Goal: Check status: Check status

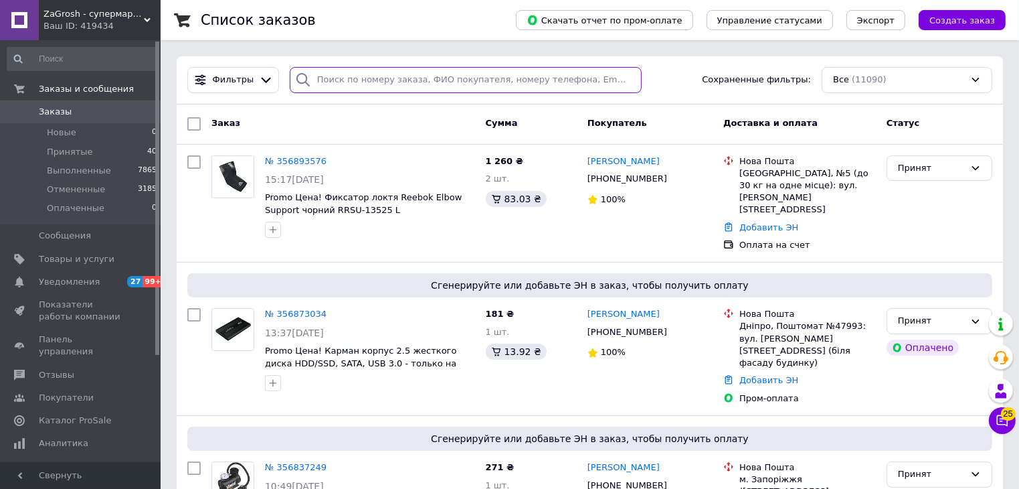
click at [394, 75] on input "search" at bounding box center [466, 80] width 352 height 26
paste input "+380678088921"
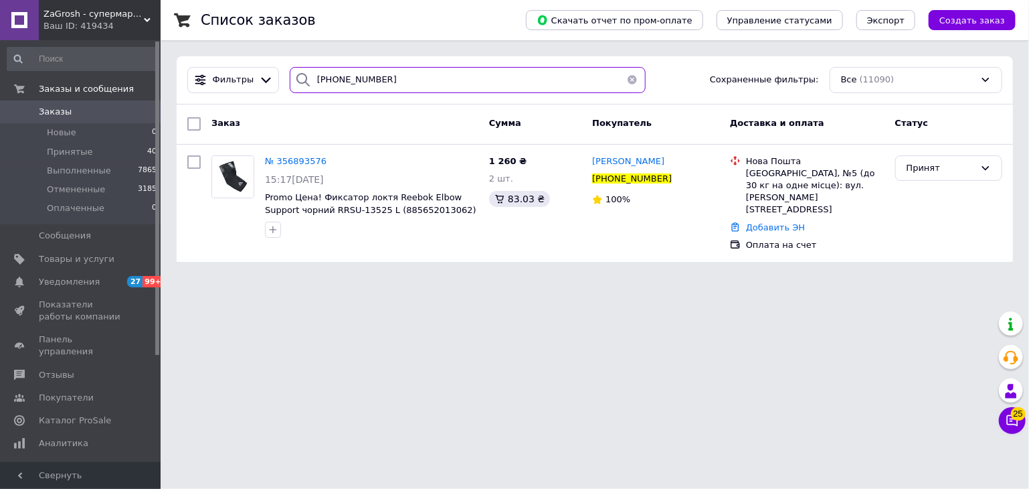
type input "+380678088921"
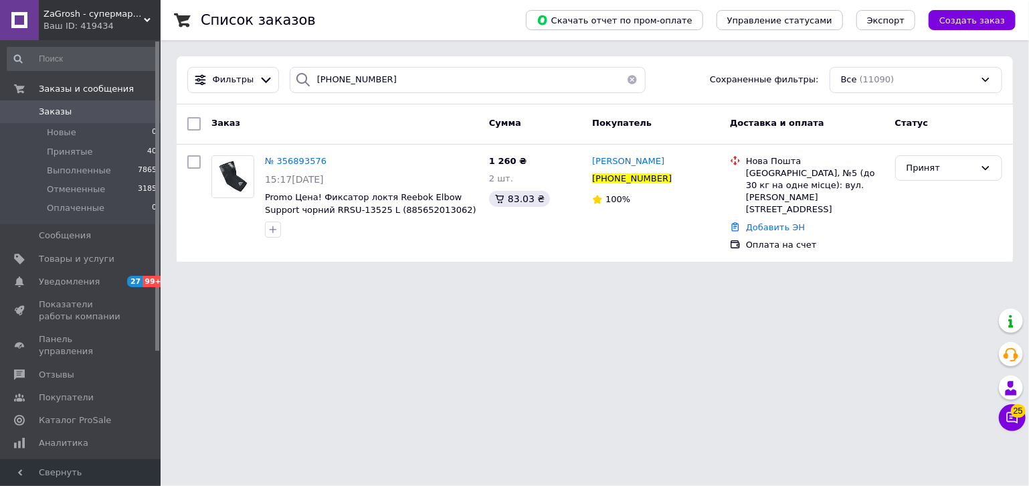
click at [94, 21] on div "Ваш ID: 419434" at bounding box center [102, 26] width 117 height 12
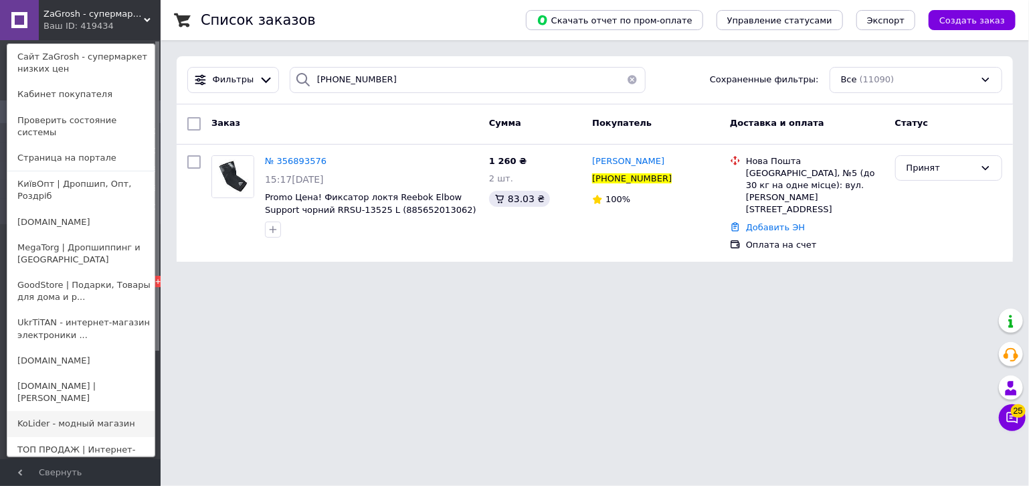
click at [75, 411] on link "KoLider - модный магазин" at bounding box center [80, 423] width 147 height 25
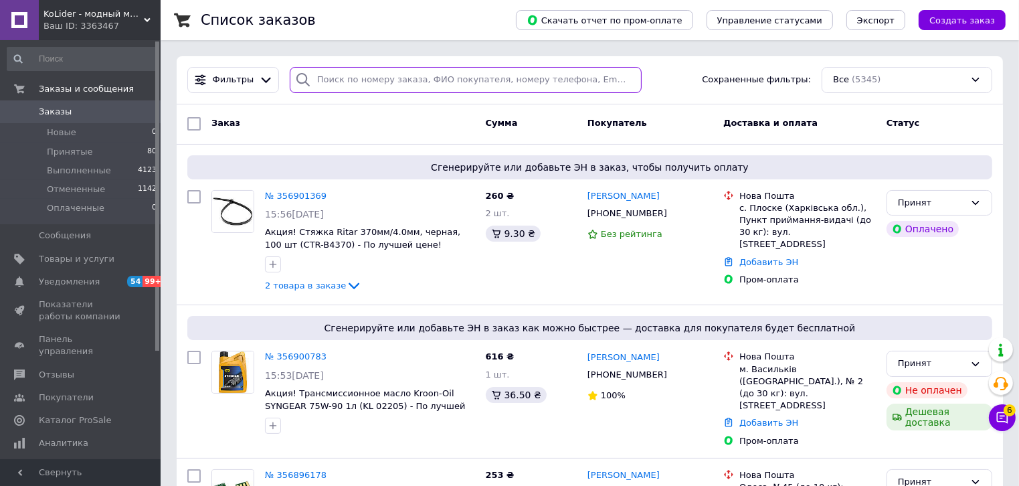
click at [435, 82] on input "search" at bounding box center [466, 80] width 352 height 26
paste input "[PHONE_NUMBER]"
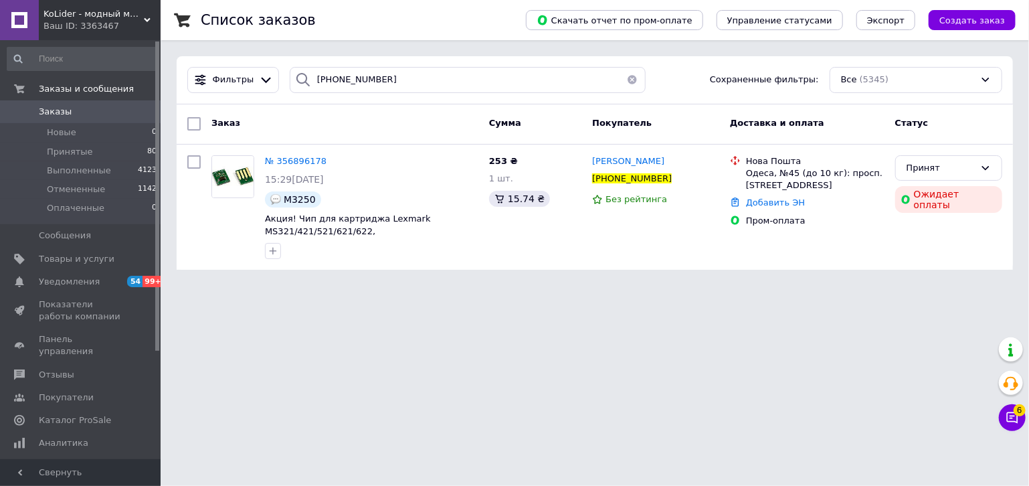
click at [269, 286] on html "KoLider - модный магазин Ваш ID: 3363467 Сайт KoLider - модный магазин Кабинет …" at bounding box center [514, 143] width 1029 height 286
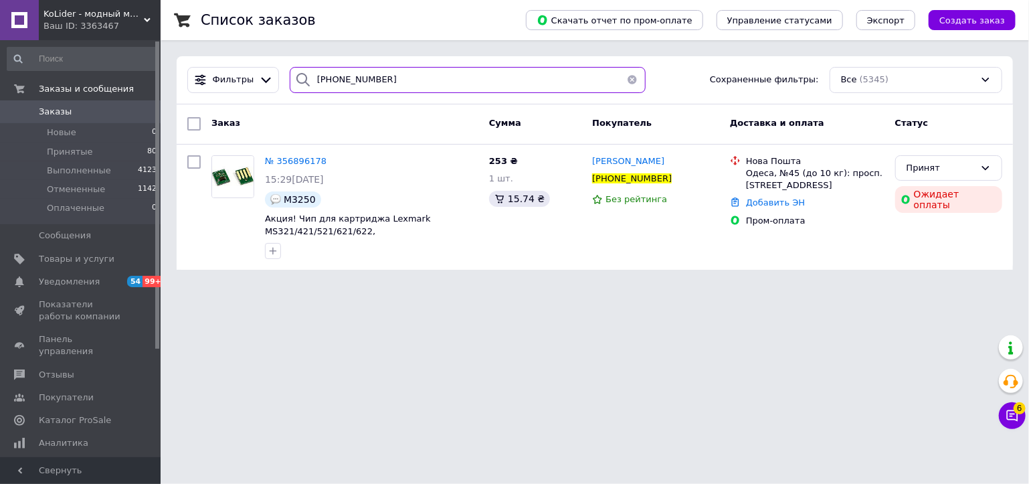
drag, startPoint x: 331, startPoint y: 78, endPoint x: 289, endPoint y: 80, distance: 42.2
click at [290, 80] on div "[PHONE_NUMBER]" at bounding box center [468, 80] width 356 height 26
paste input "77190662"
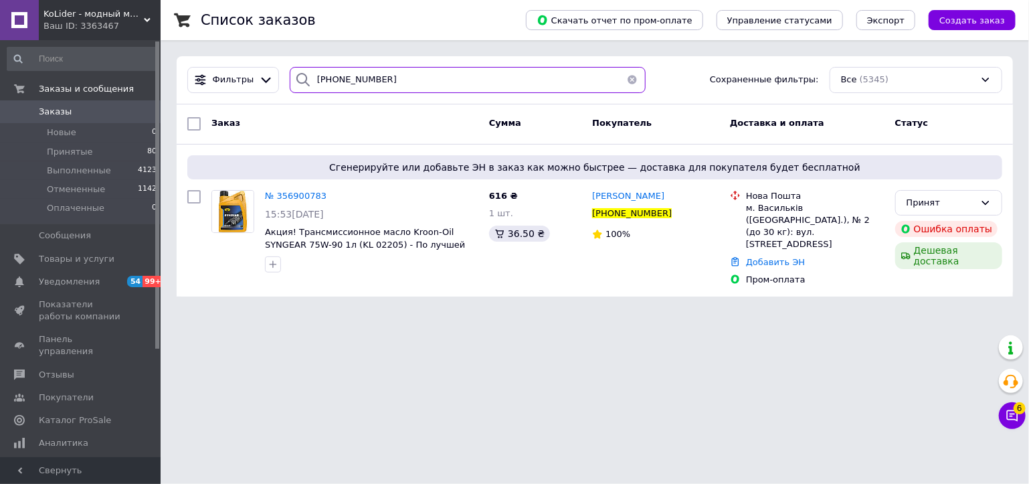
type input "[PHONE_NUMBER]"
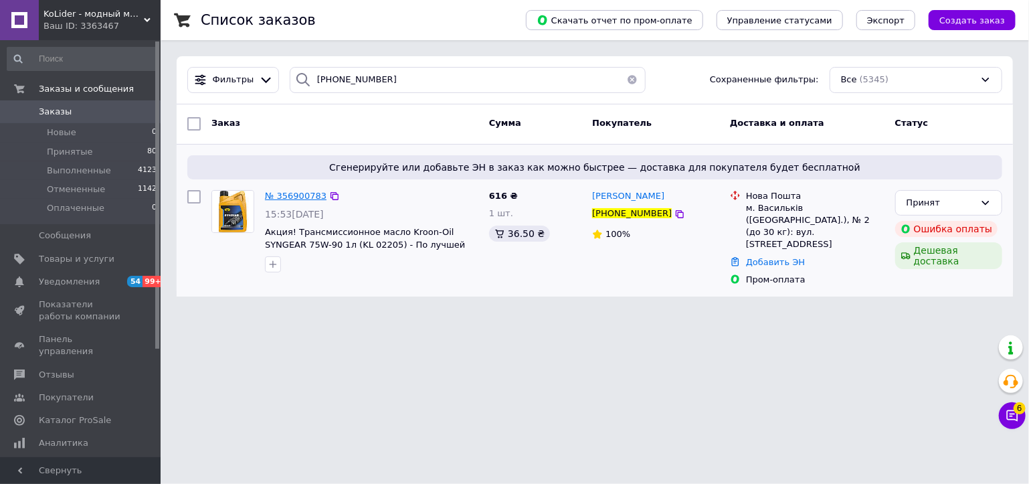
click at [311, 199] on span "№ 356900783" at bounding box center [296, 196] width 62 height 10
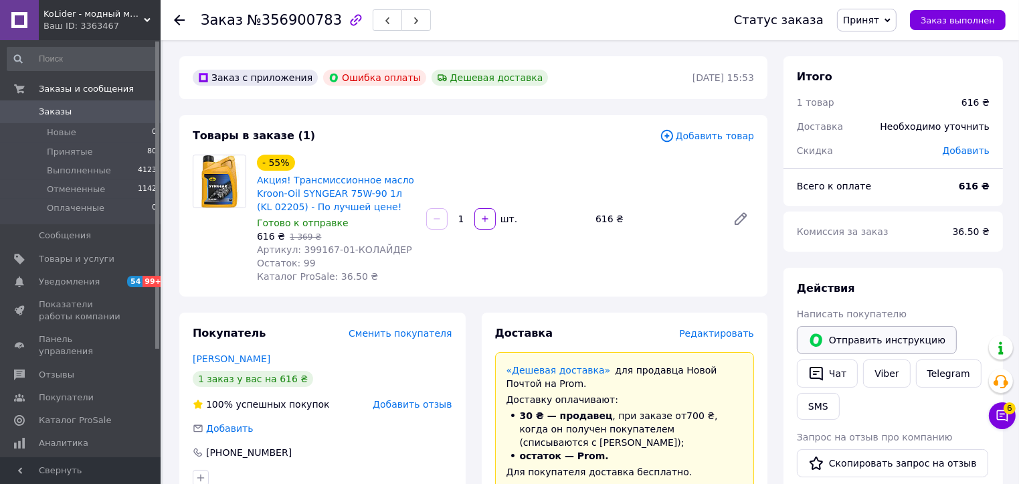
click at [831, 331] on button "Отправить инструкцию" at bounding box center [877, 340] width 160 height 28
click at [177, 18] on icon at bounding box center [179, 20] width 11 height 11
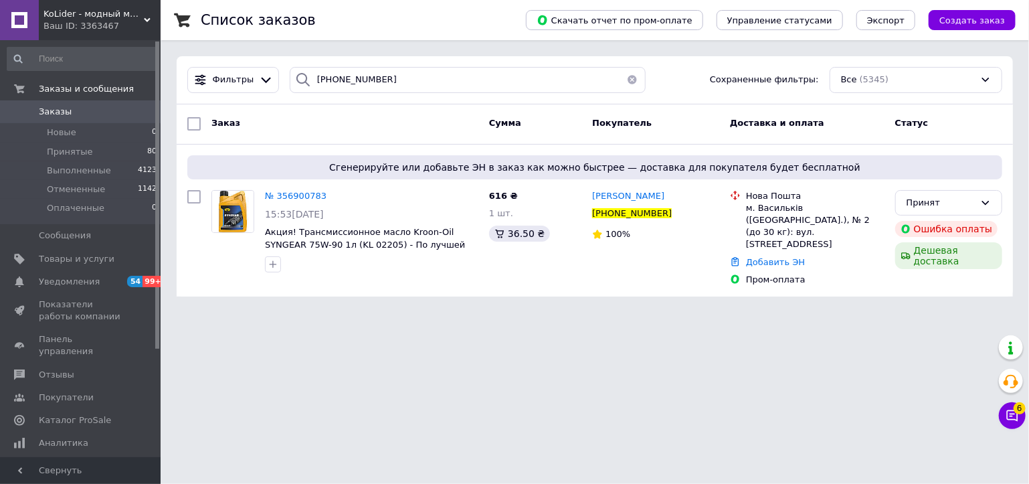
click at [280, 313] on html "KoLider - модный магазин Ваш ID: 3363467 Сайт KoLider - модный магазин Кабинет …" at bounding box center [514, 156] width 1029 height 313
